Goal: Information Seeking & Learning: Find specific fact

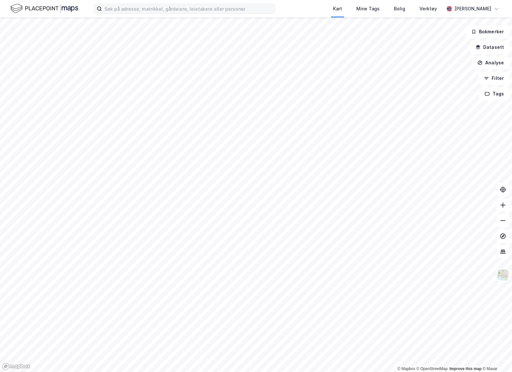
drag, startPoint x: 129, startPoint y: 16, endPoint x: 137, endPoint y: 10, distance: 9.7
click at [130, 15] on div "Kart Mine Tags Bolig Verktøy [PERSON_NAME]" at bounding box center [256, 8] width 512 height 17
click at [137, 10] on input at bounding box center [188, 9] width 173 height 10
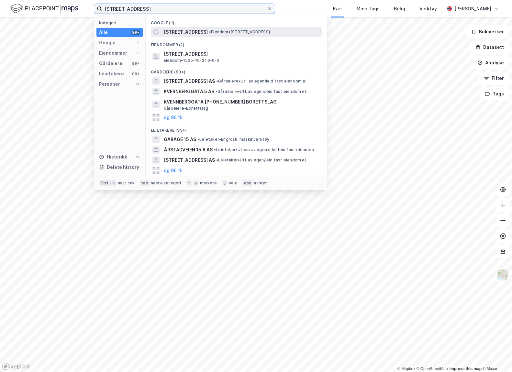
type input "[STREET_ADDRESS]"
click at [188, 32] on span "[STREET_ADDRESS]" at bounding box center [186, 32] width 44 height 8
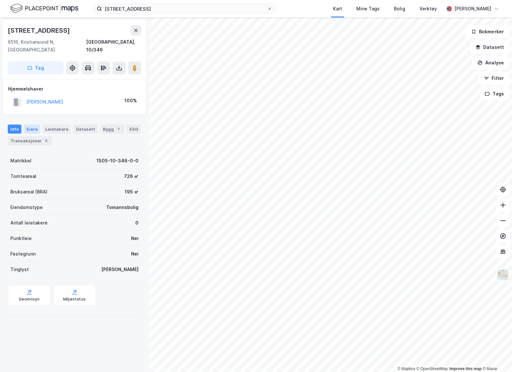
click at [32, 125] on div "Eiere" at bounding box center [32, 129] width 16 height 9
